Goal: Information Seeking & Learning: Find specific fact

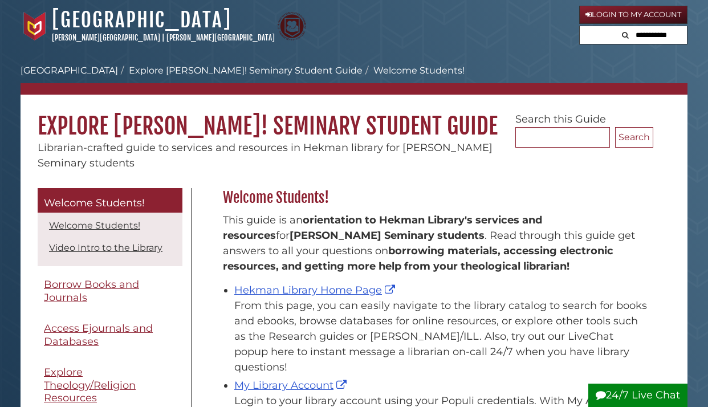
click at [619, 18] on link "Login to My Account" at bounding box center [634, 15] width 108 height 18
click at [329, 293] on link "Hekman Library Home Page" at bounding box center [316, 290] width 164 height 13
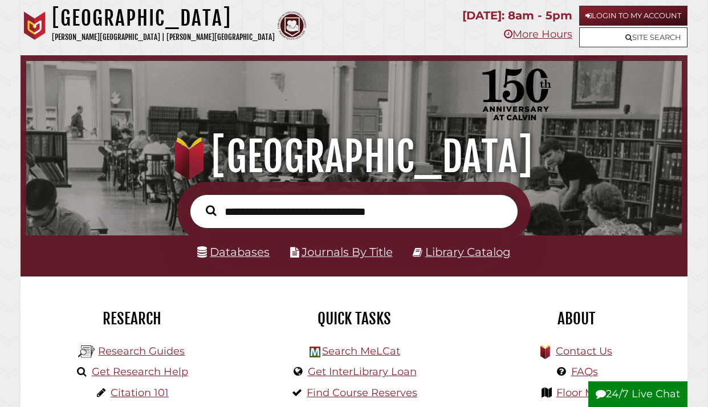
scroll to position [217, 650]
click at [538, 32] on link "More Hours" at bounding box center [538, 34] width 68 height 13
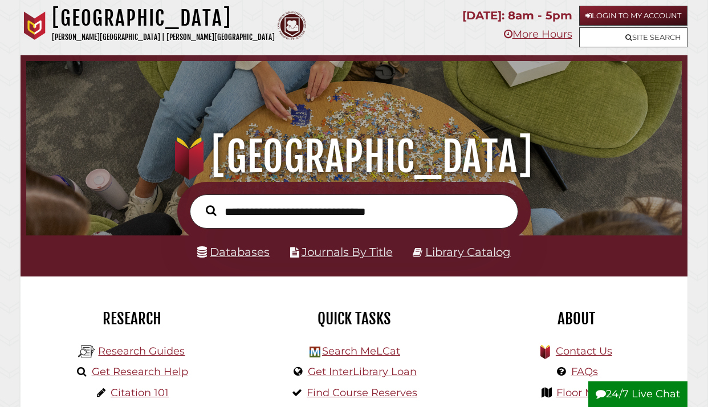
scroll to position [217, 650]
click at [290, 207] on input "text" at bounding box center [354, 212] width 329 height 34
paste input "**********"
type input "**********"
click at [211, 211] on button "Search" at bounding box center [211, 211] width 22 height 16
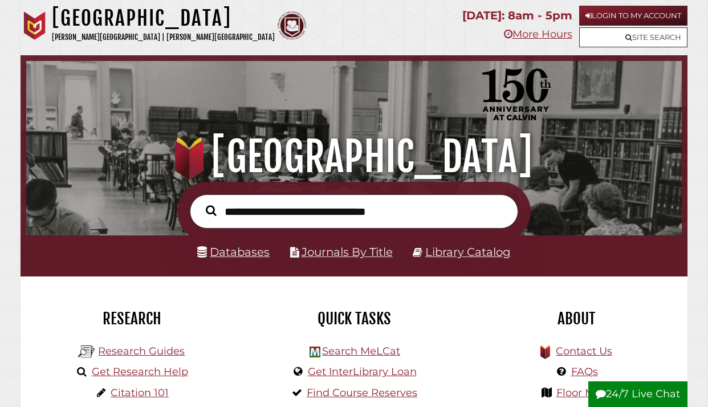
scroll to position [217, 650]
click at [238, 257] on link "Databases" at bounding box center [233, 252] width 72 height 14
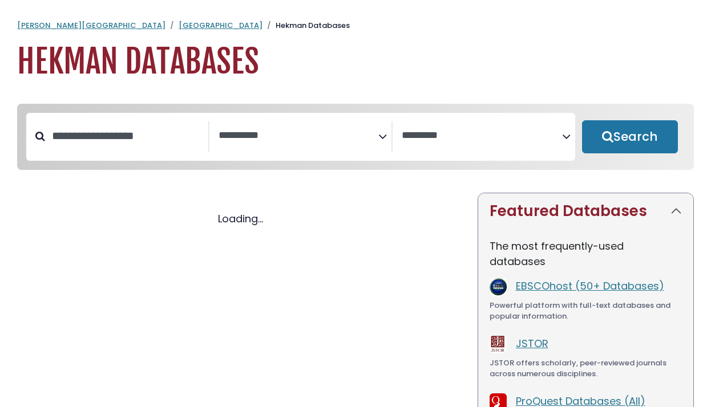
select select "Database Subject Filter"
select select "Database Vendors Filter"
select select "Database Subject Filter"
select select "Database Vendors Filter"
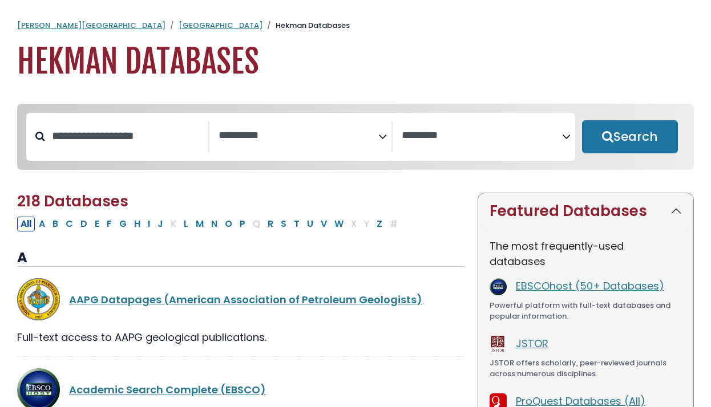
click at [85, 151] on div "Search filters" at bounding box center [126, 137] width 163 height 30
click at [89, 145] on input "Search database by title or keyword" at bounding box center [126, 136] width 163 height 19
type input "****"
click at [629, 137] on button "Search" at bounding box center [630, 136] width 96 height 33
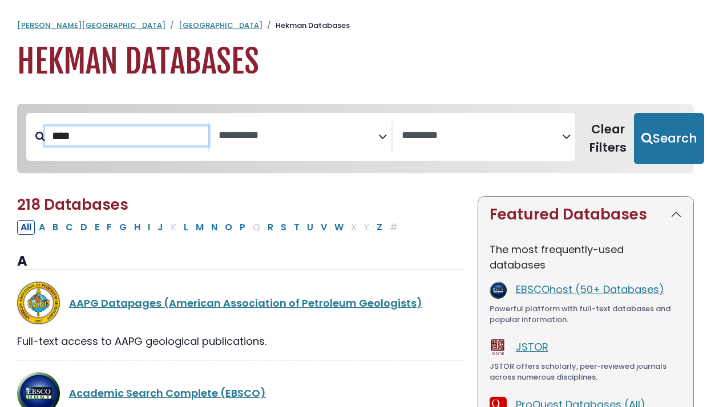
select select "Database Subject Filter"
select select "Database Vendors Filter"
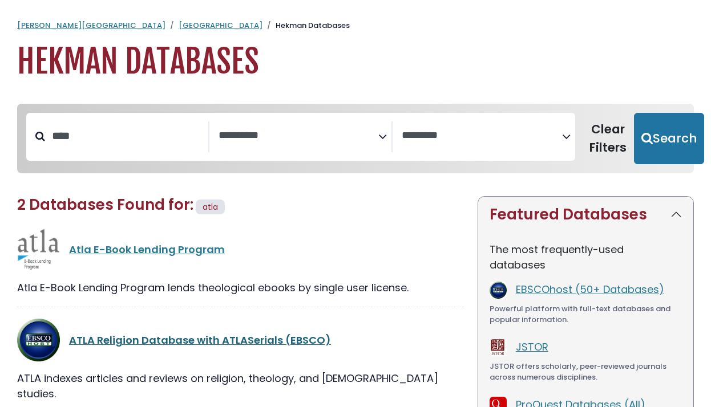
click at [271, 335] on link "ATLA Religion Database with ATLASerials (EBSCO)" at bounding box center [200, 340] width 262 height 14
